Goal: Information Seeking & Learning: Learn about a topic

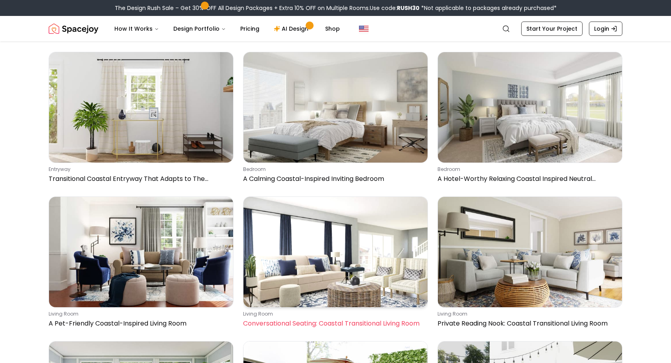
scroll to position [2032, 0]
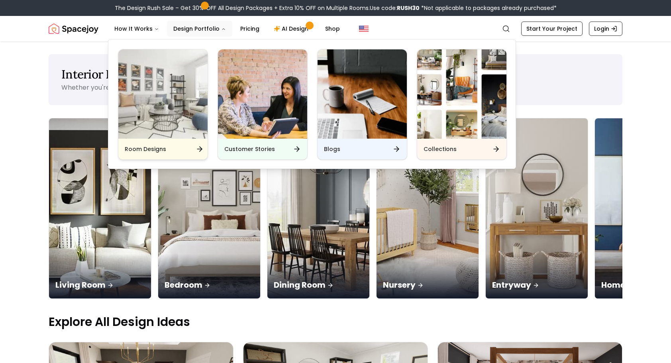
click at [174, 71] on img "Main" at bounding box center [162, 93] width 89 height 89
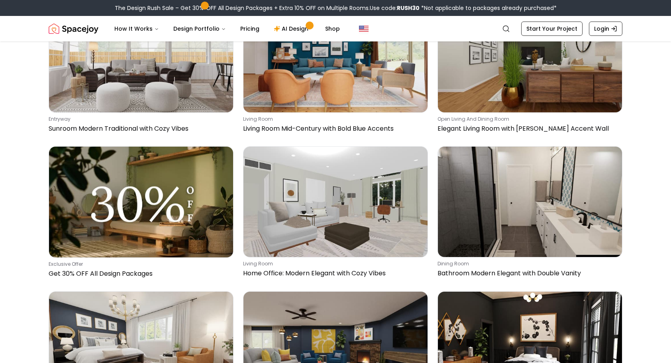
scroll to position [2231, 0]
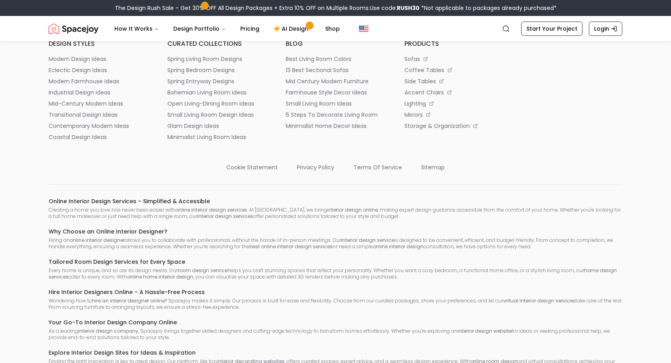
scroll to position [1076, 0]
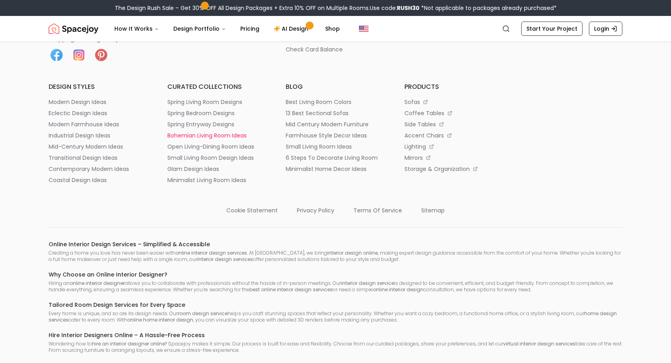
click at [185, 134] on p "bohemian living room ideas" at bounding box center [206, 135] width 79 height 8
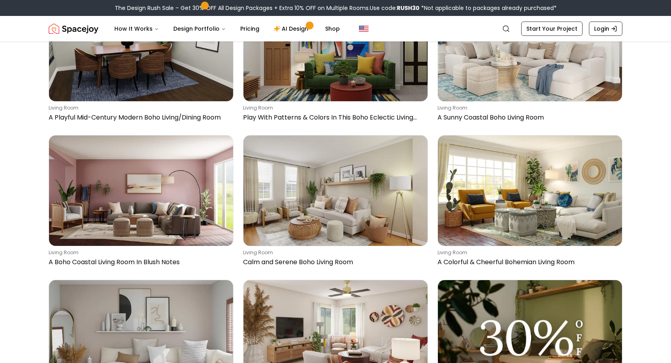
scroll to position [1155, 0]
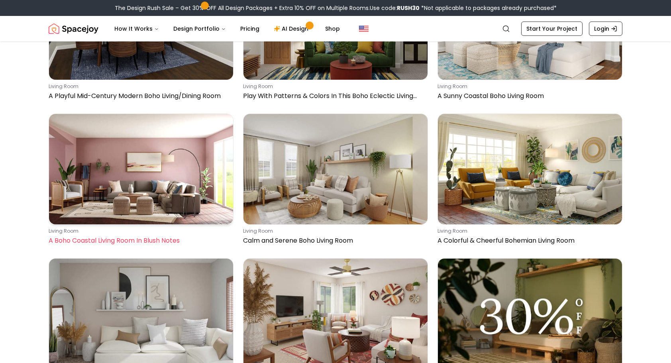
click at [176, 207] on img at bounding box center [141, 169] width 184 height 110
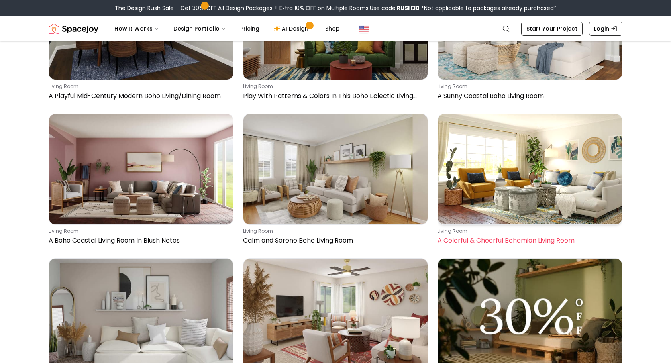
click at [515, 147] on img at bounding box center [530, 169] width 184 height 110
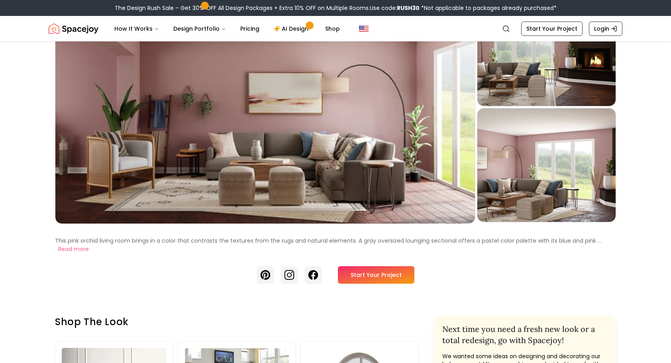
scroll to position [40, 0]
